Goal: Task Accomplishment & Management: Understand process/instructions

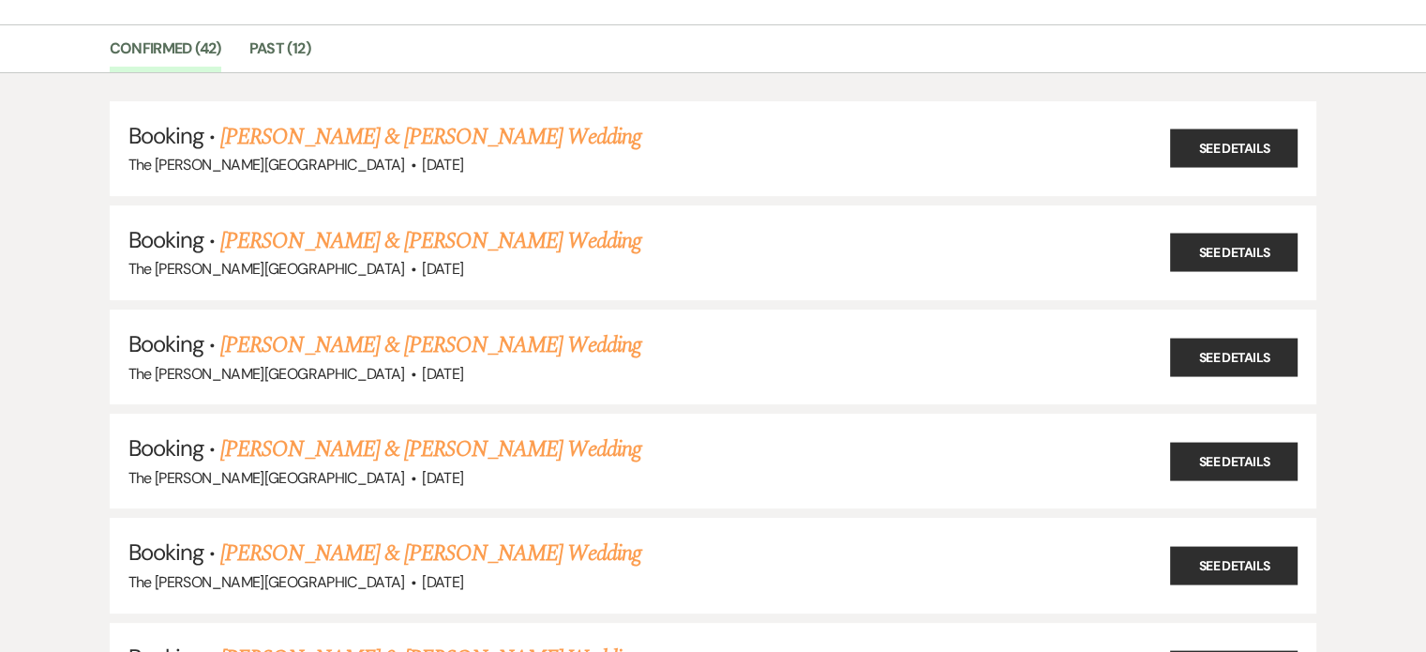
scroll to position [124, 0]
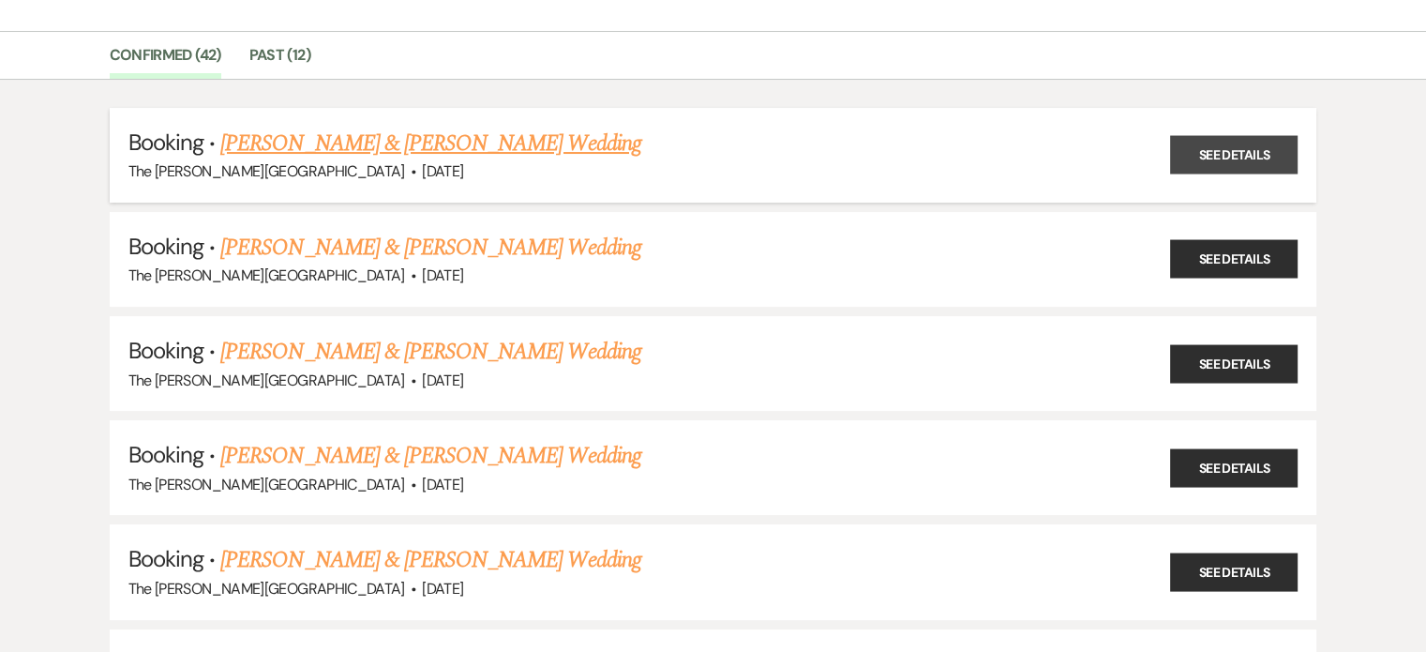
click at [1238, 146] on link "See Details" at bounding box center [1234, 155] width 128 height 38
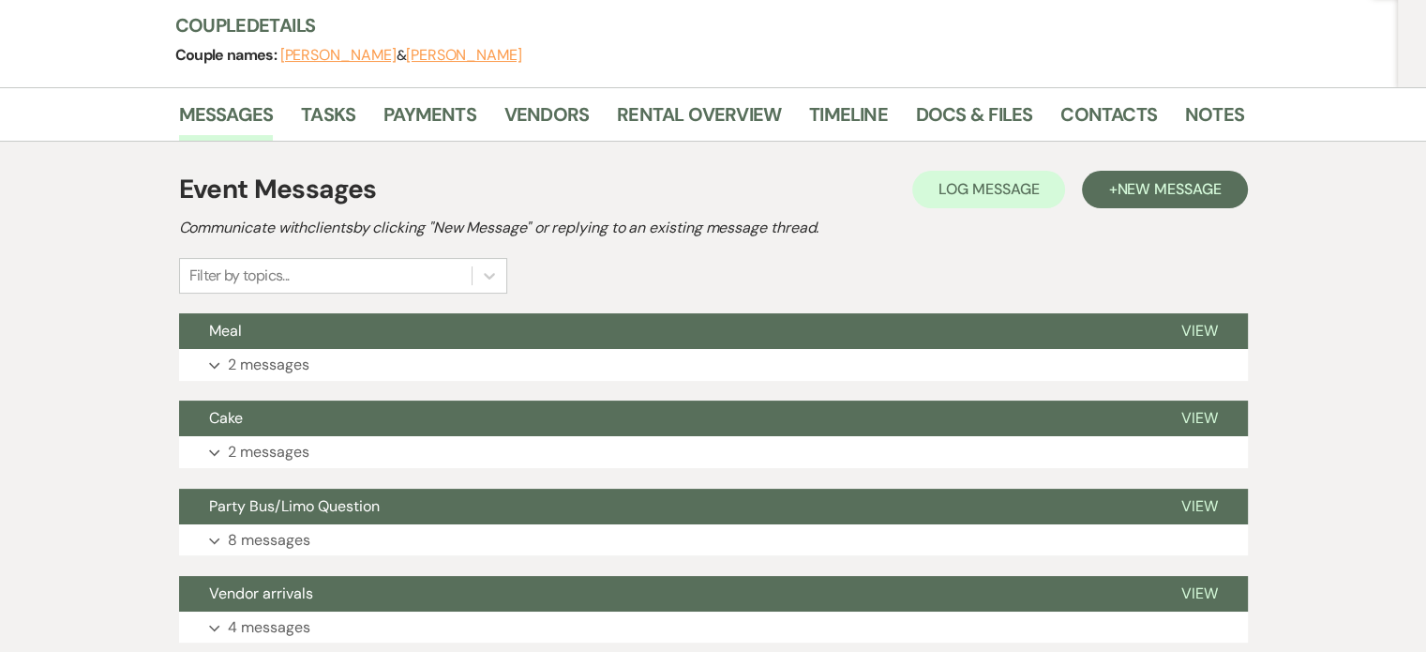
scroll to position [206, 0]
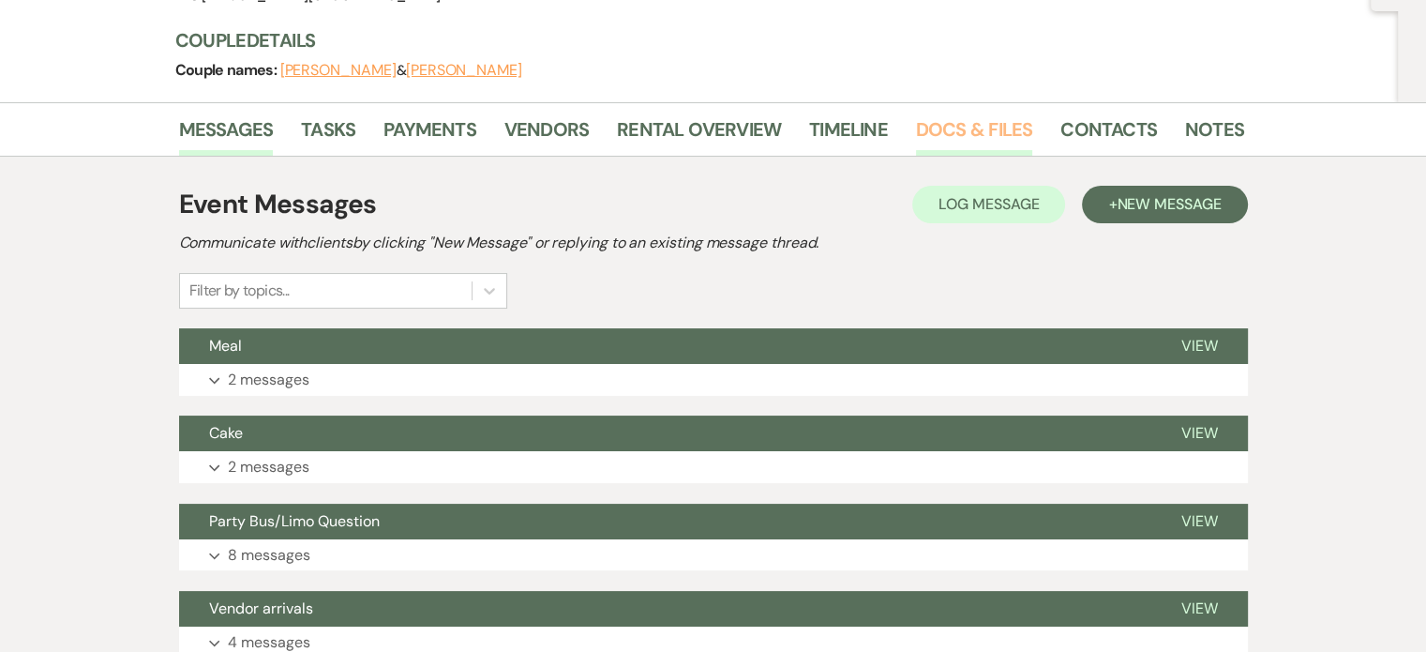
click at [964, 128] on link "Docs & Files" at bounding box center [974, 134] width 116 height 41
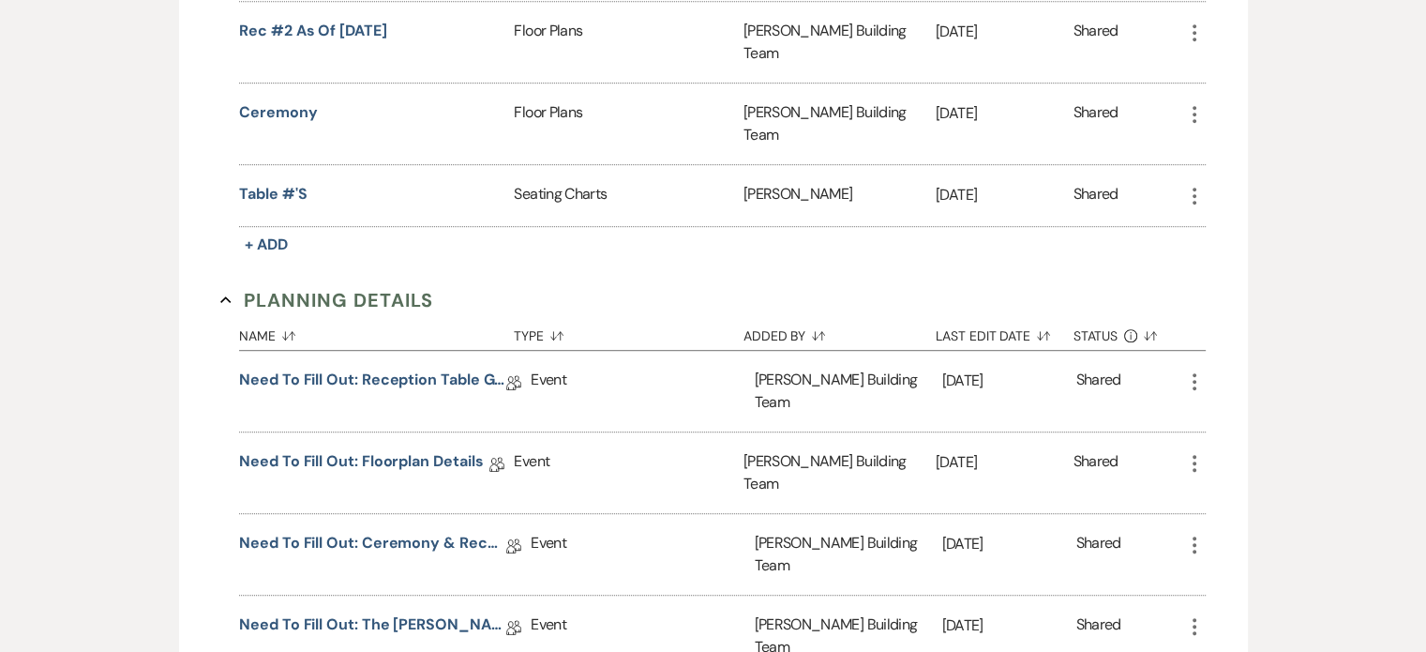
scroll to position [1069, 0]
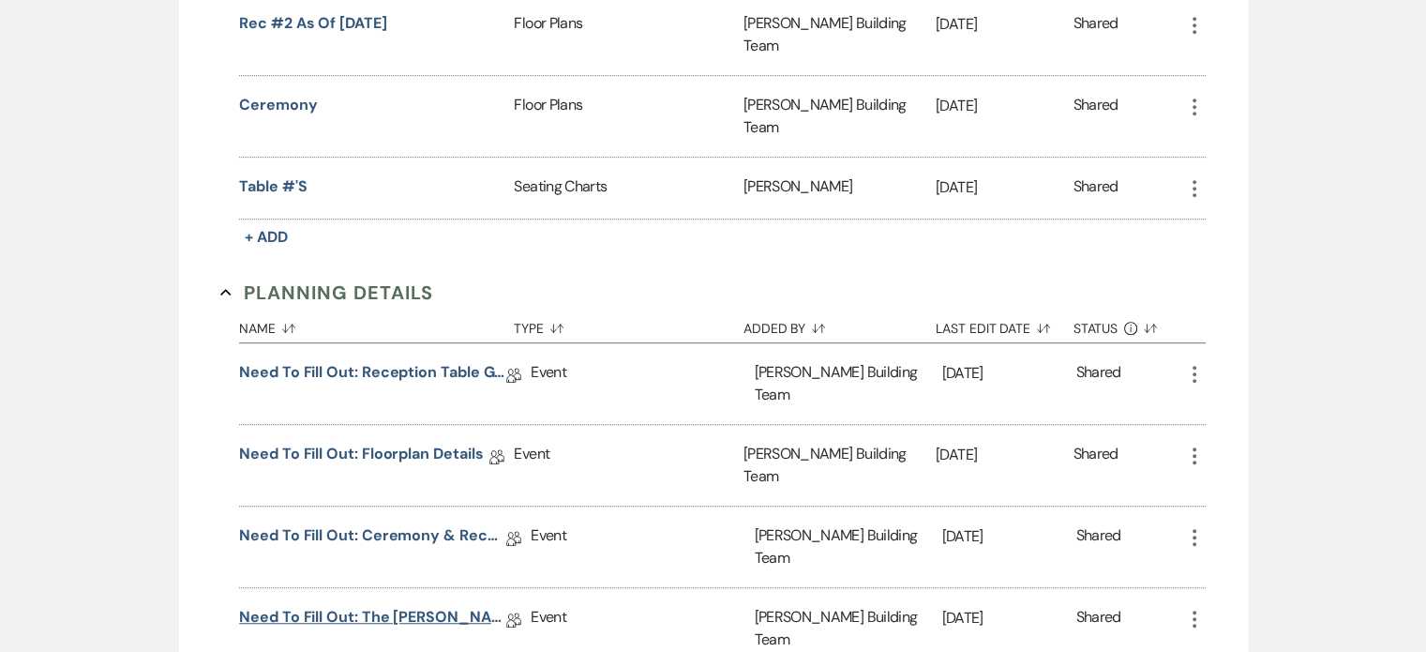
click at [398, 606] on link "Need to Fill Out: The [PERSON_NAME] Building Planning Document" at bounding box center [372, 620] width 267 height 29
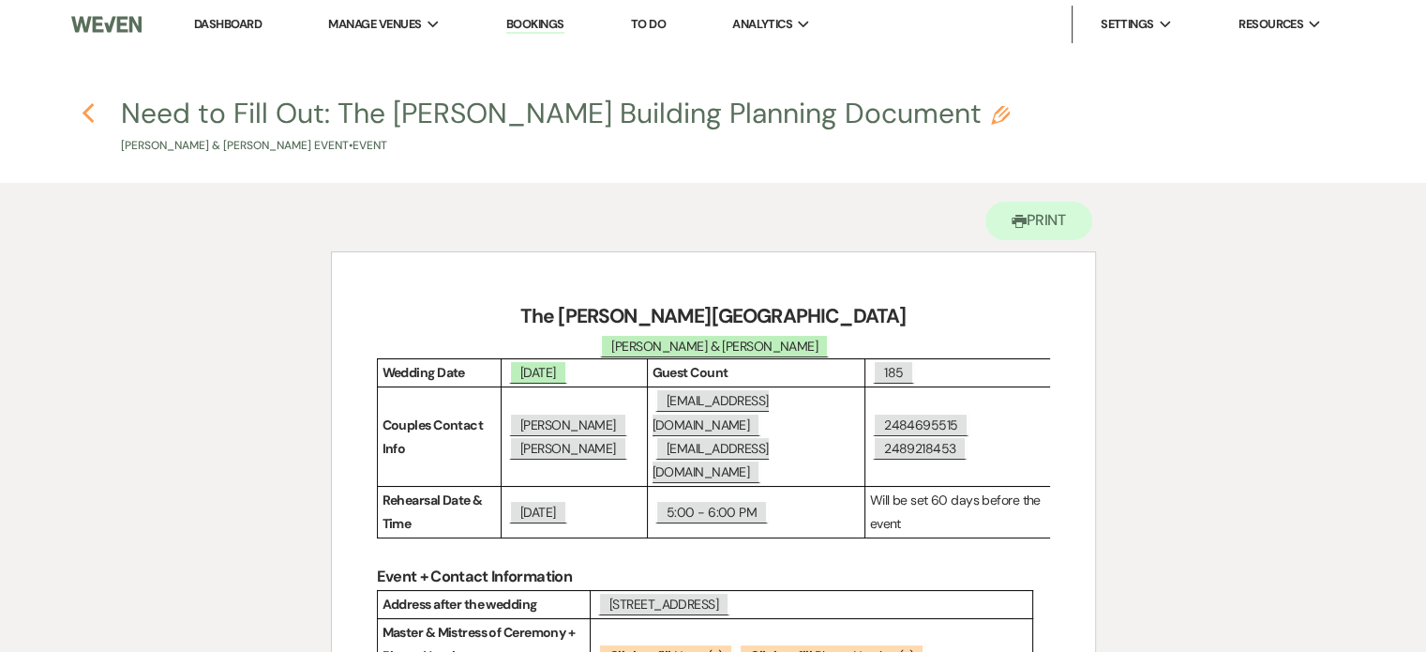
click at [86, 120] on icon "Previous" at bounding box center [89, 113] width 14 height 23
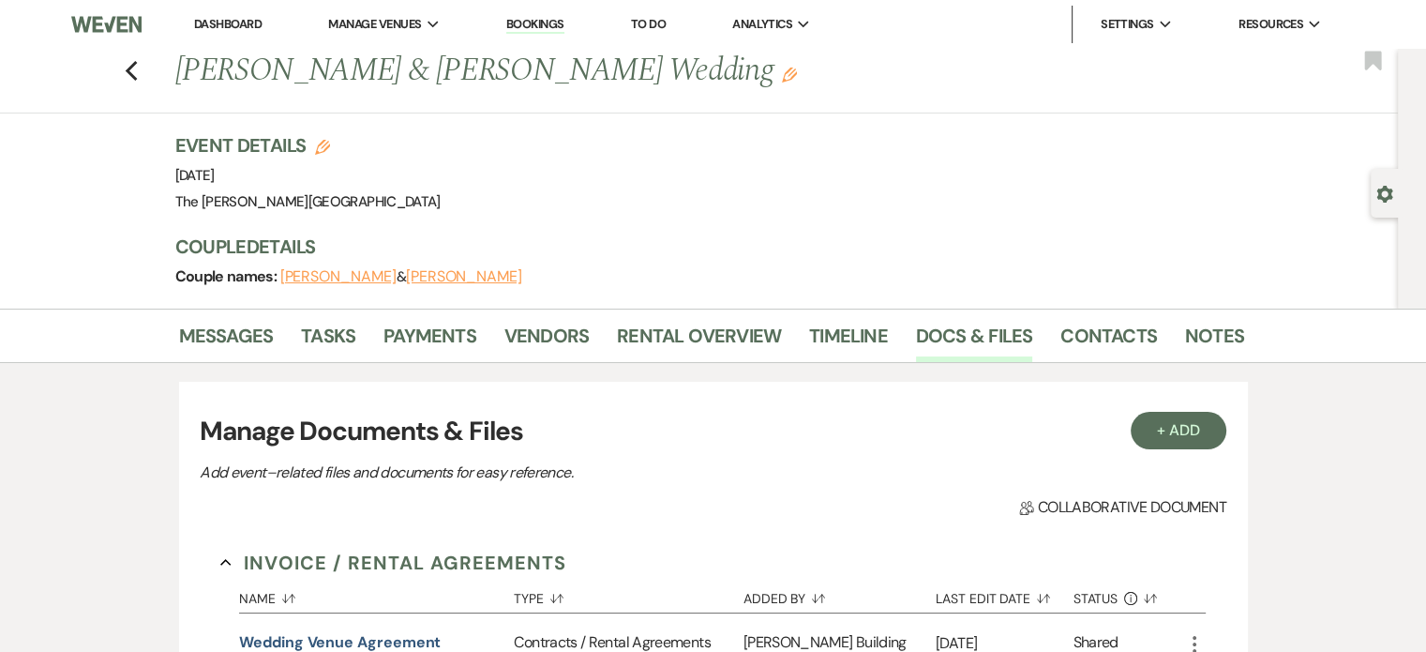
scroll to position [1069, 0]
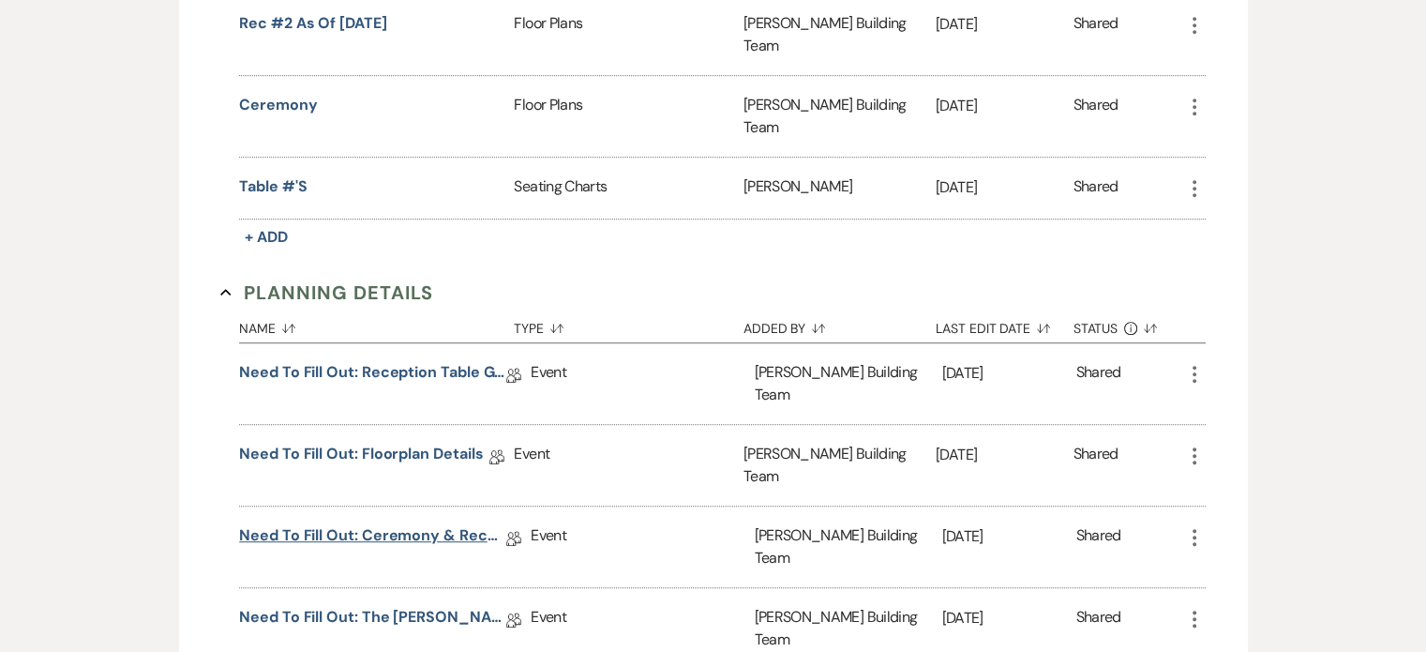
click at [383, 524] on link "Need to Fill Out: Ceremony & Reception Details" at bounding box center [372, 538] width 267 height 29
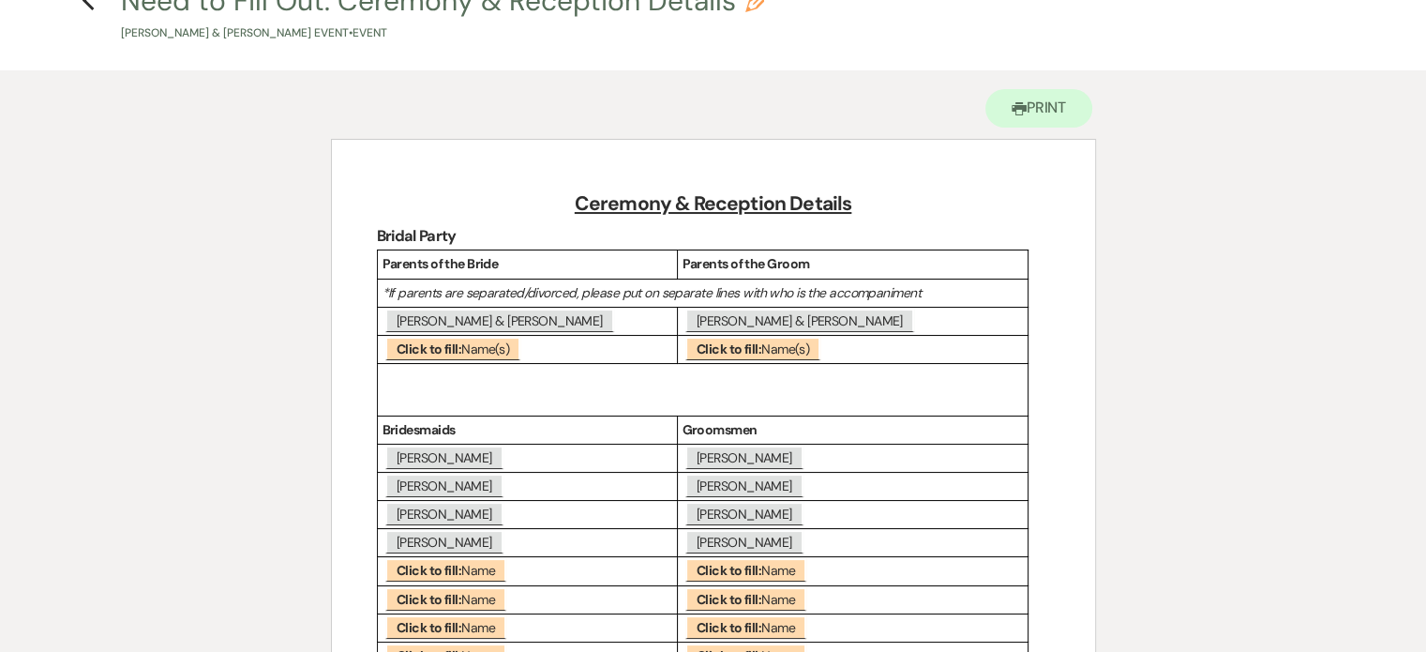
scroll to position [56, 0]
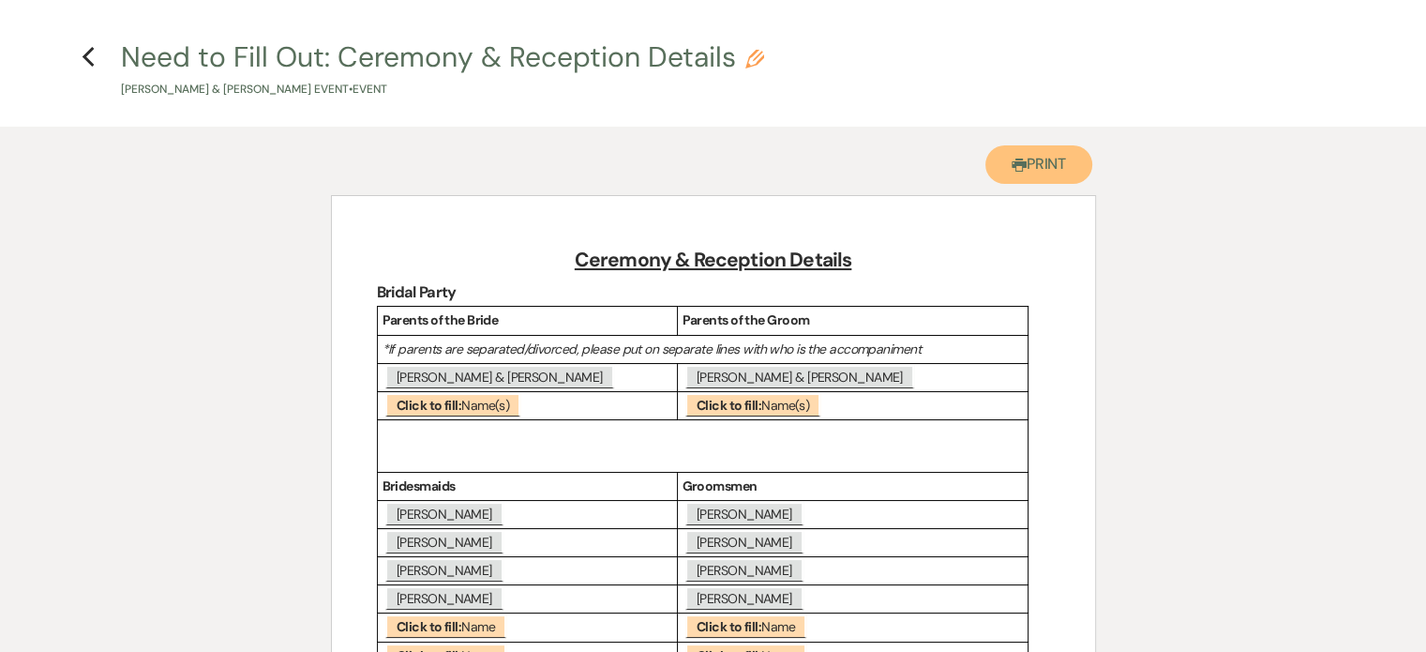
click at [1050, 170] on button "Printer Print" at bounding box center [1039, 164] width 108 height 38
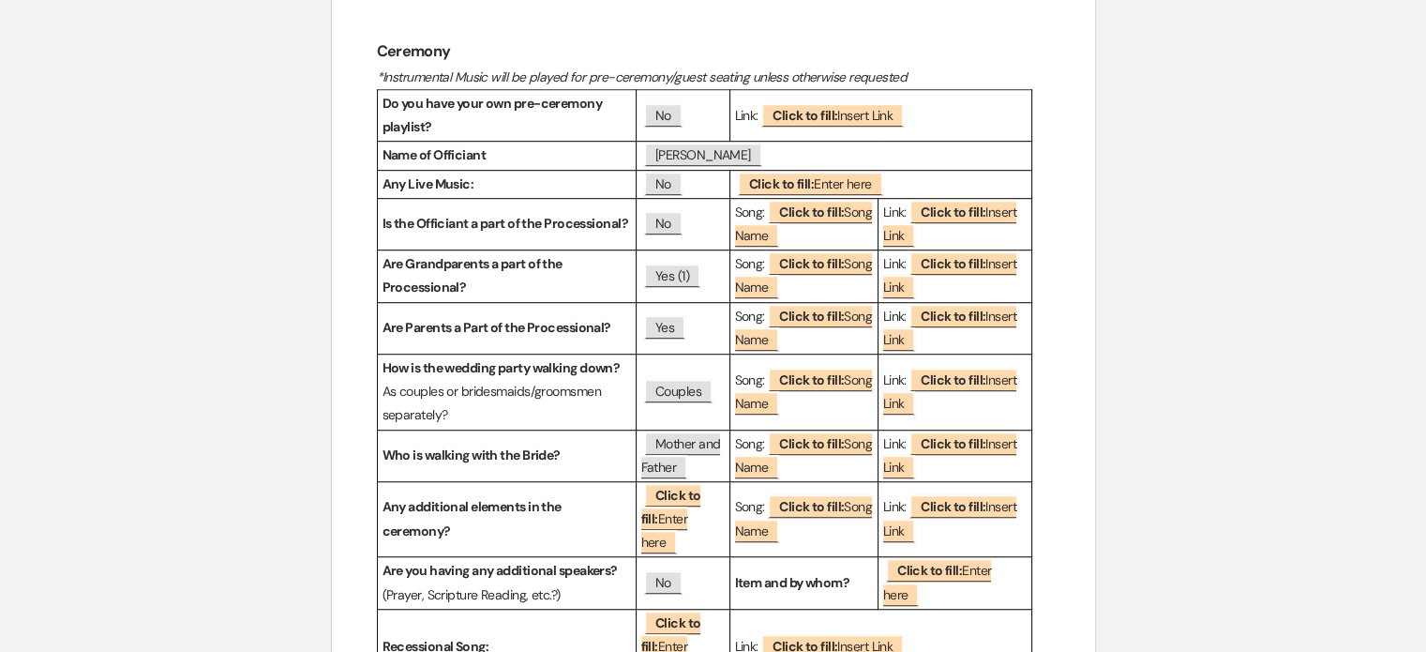
scroll to position [1199, 0]
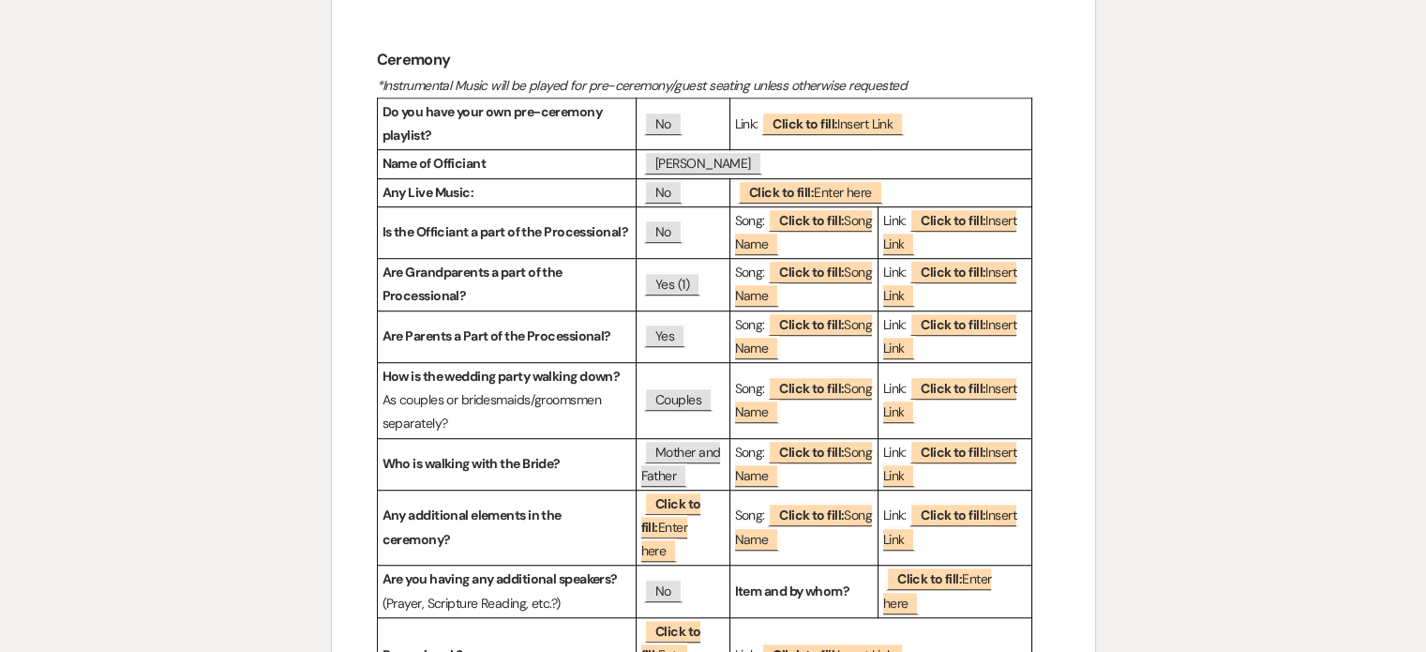
scroll to position [1069, 0]
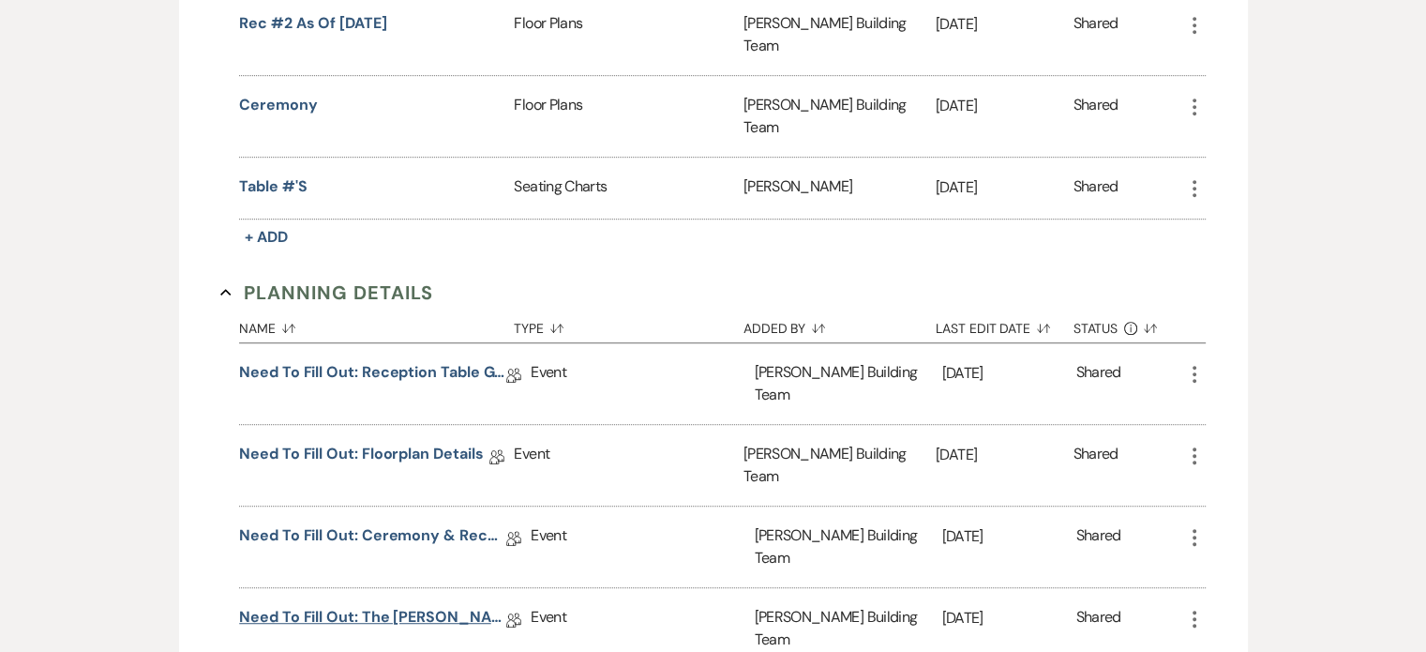
click at [428, 606] on link "Need to Fill Out: The [PERSON_NAME] Building Planning Document" at bounding box center [372, 620] width 267 height 29
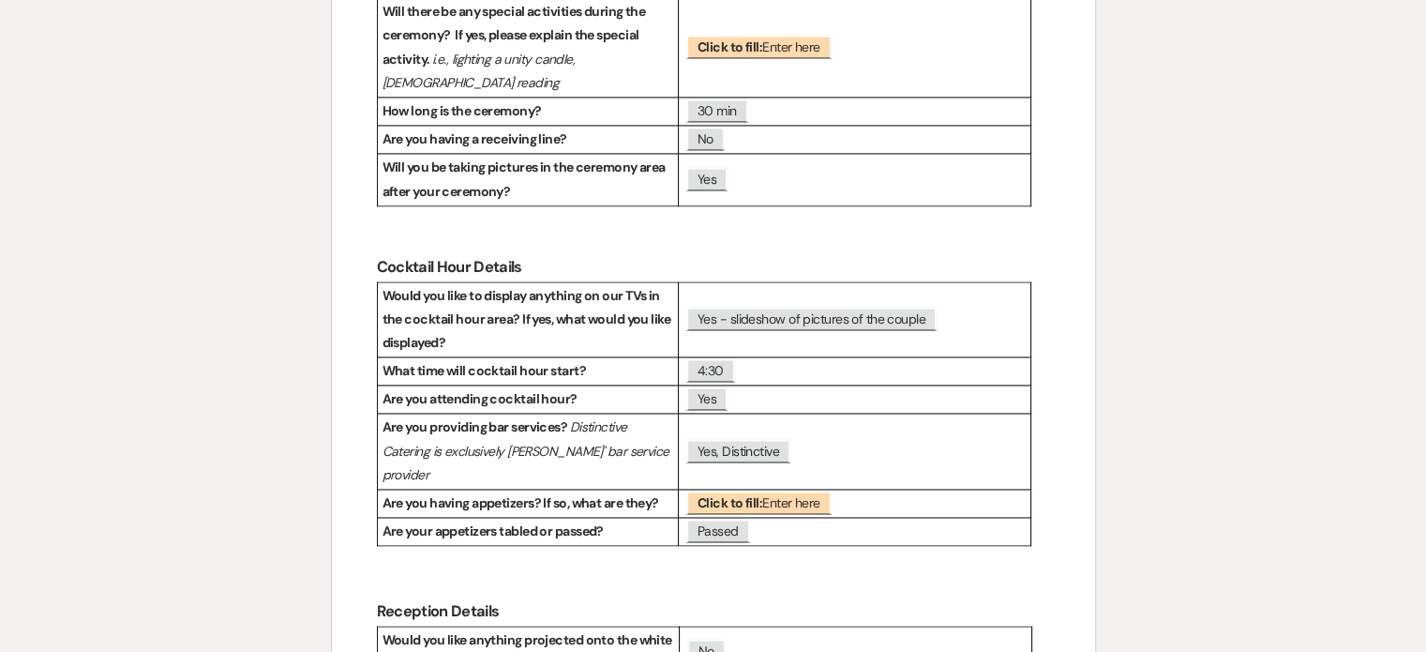
scroll to position [1089, 0]
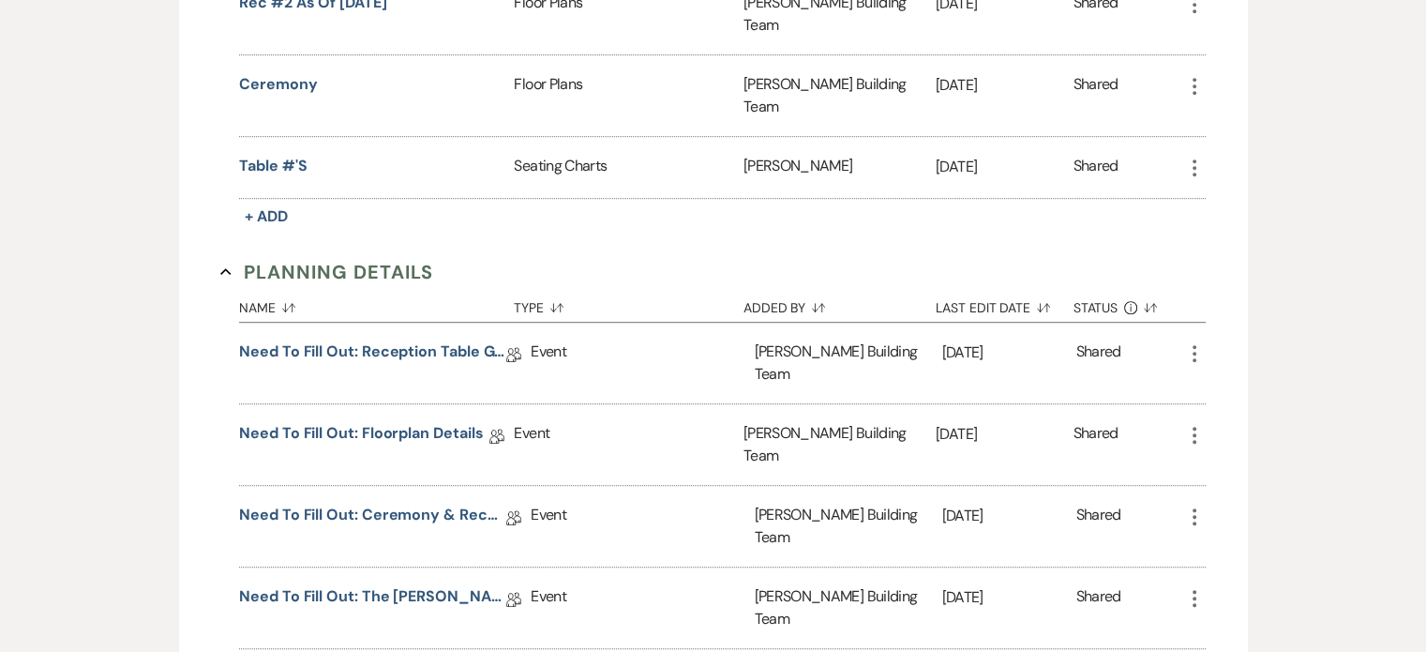
scroll to position [1069, 0]
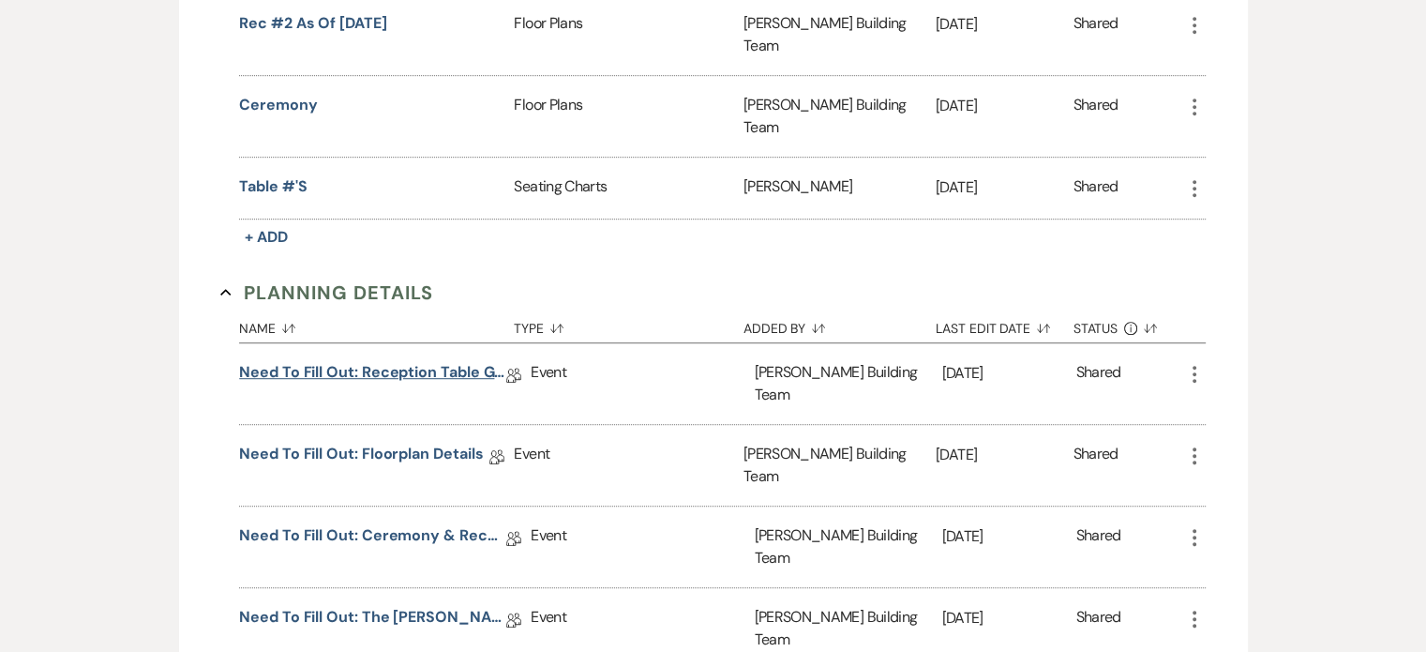
click at [401, 361] on link "Need to Fill Out: Reception Table Guest Count" at bounding box center [372, 375] width 267 height 29
